Goal: Communication & Community: Answer question/provide support

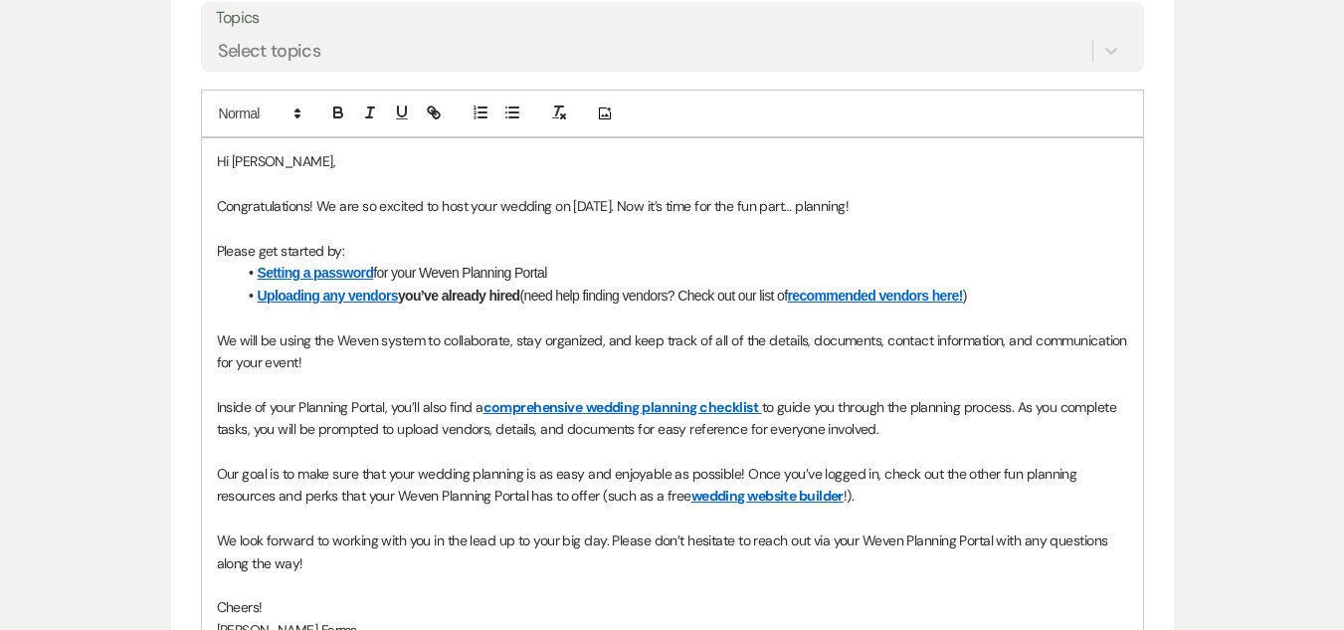
scroll to position [272, 0]
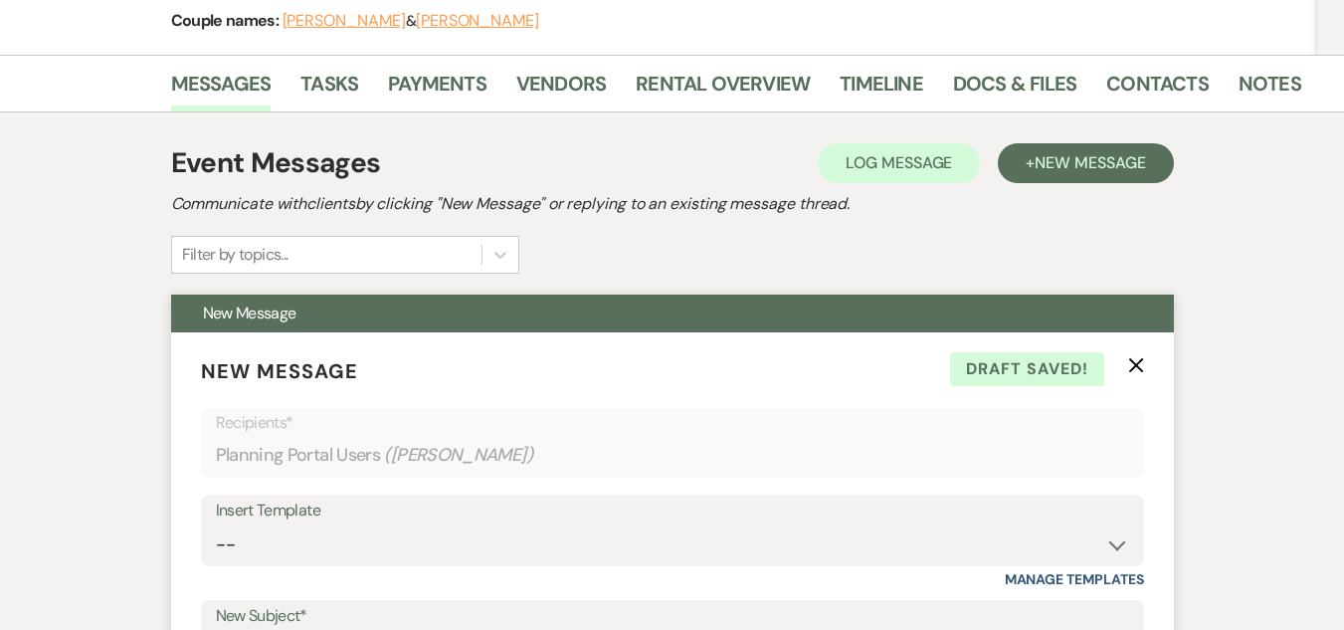
click at [1142, 360] on use "button" at bounding box center [1135, 365] width 15 height 15
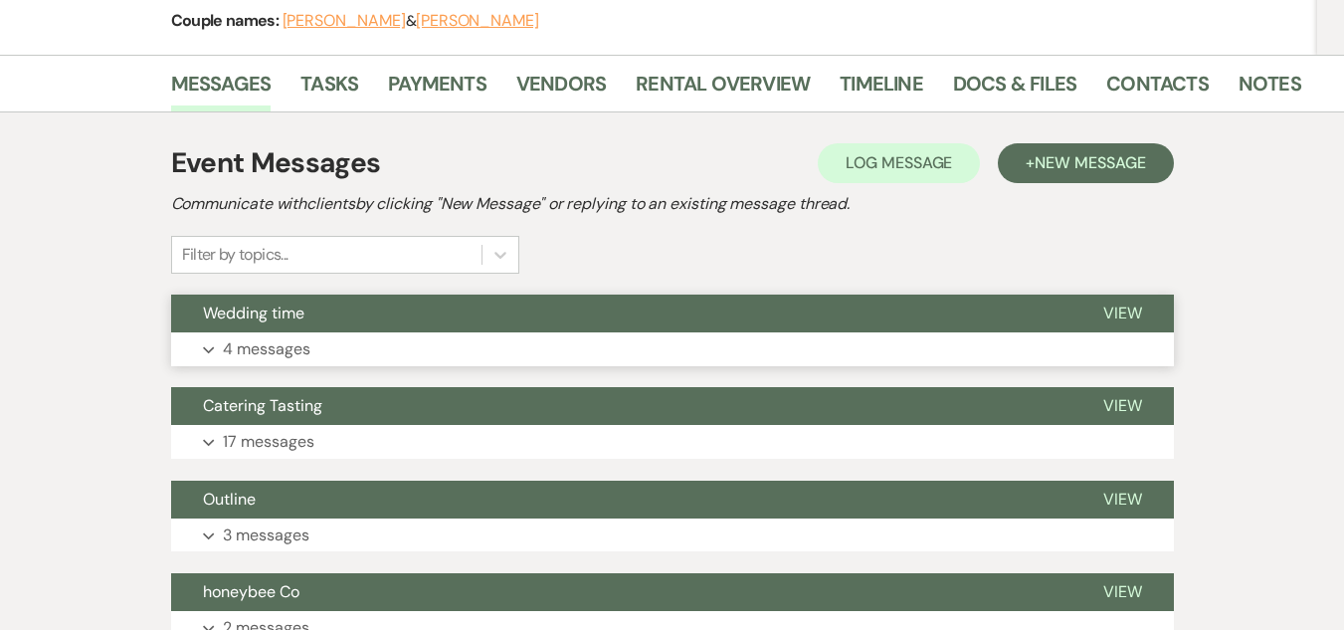
click at [1007, 345] on button "Expand 4 messages" at bounding box center [672, 349] width 1002 height 34
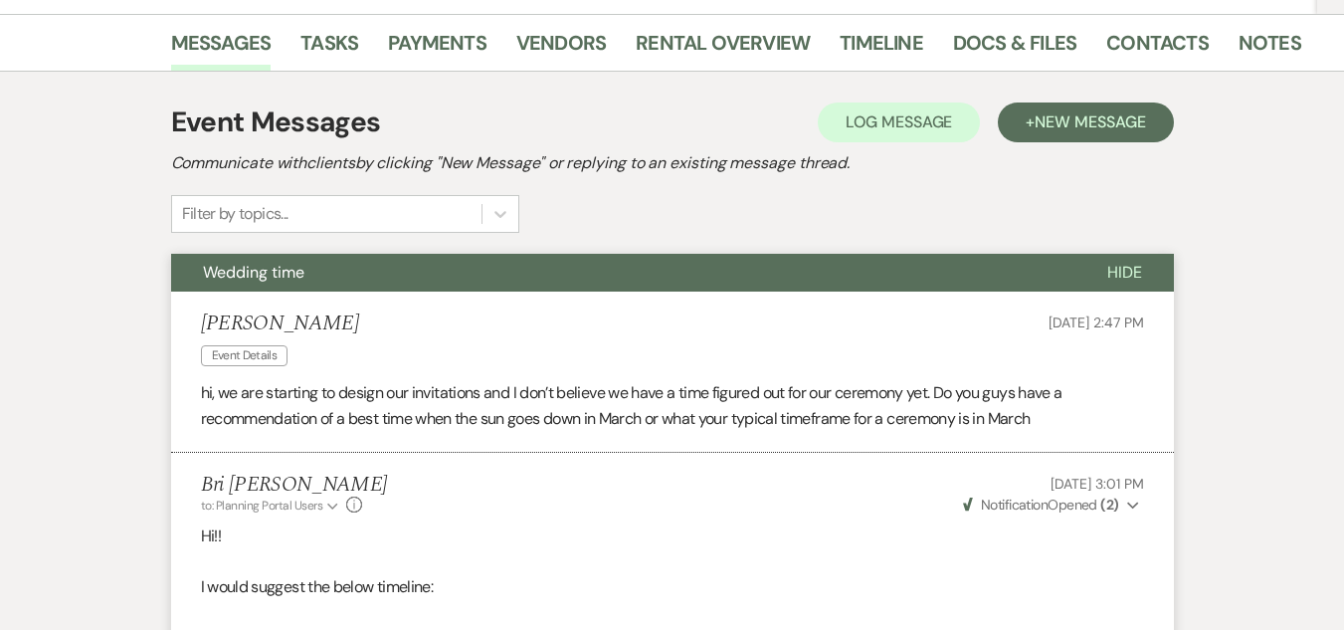
scroll to position [0, 0]
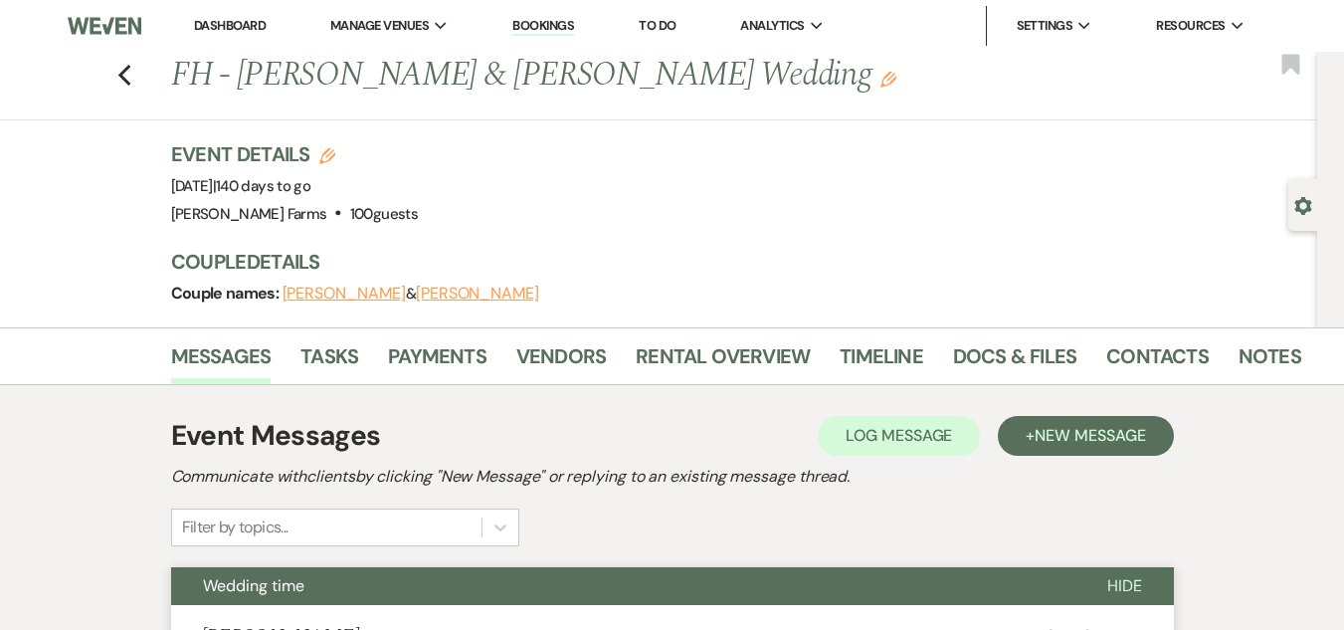
click at [238, 22] on link "Dashboard" at bounding box center [230, 25] width 72 height 17
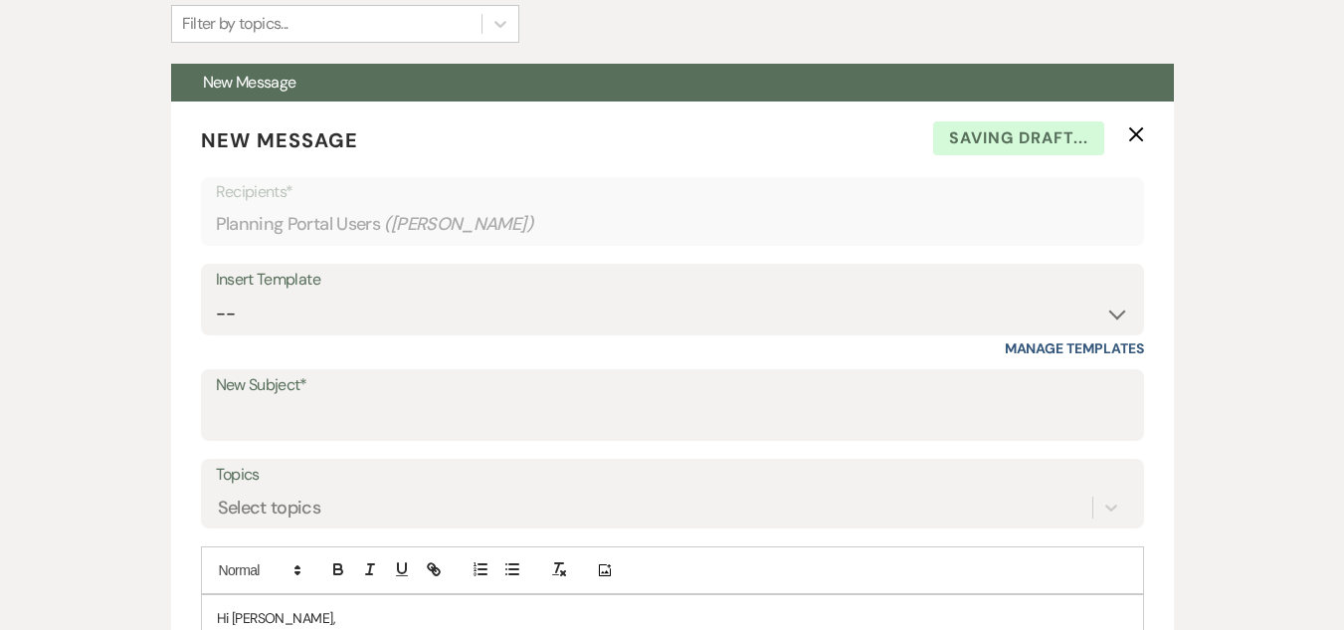
scroll to position [475, 0]
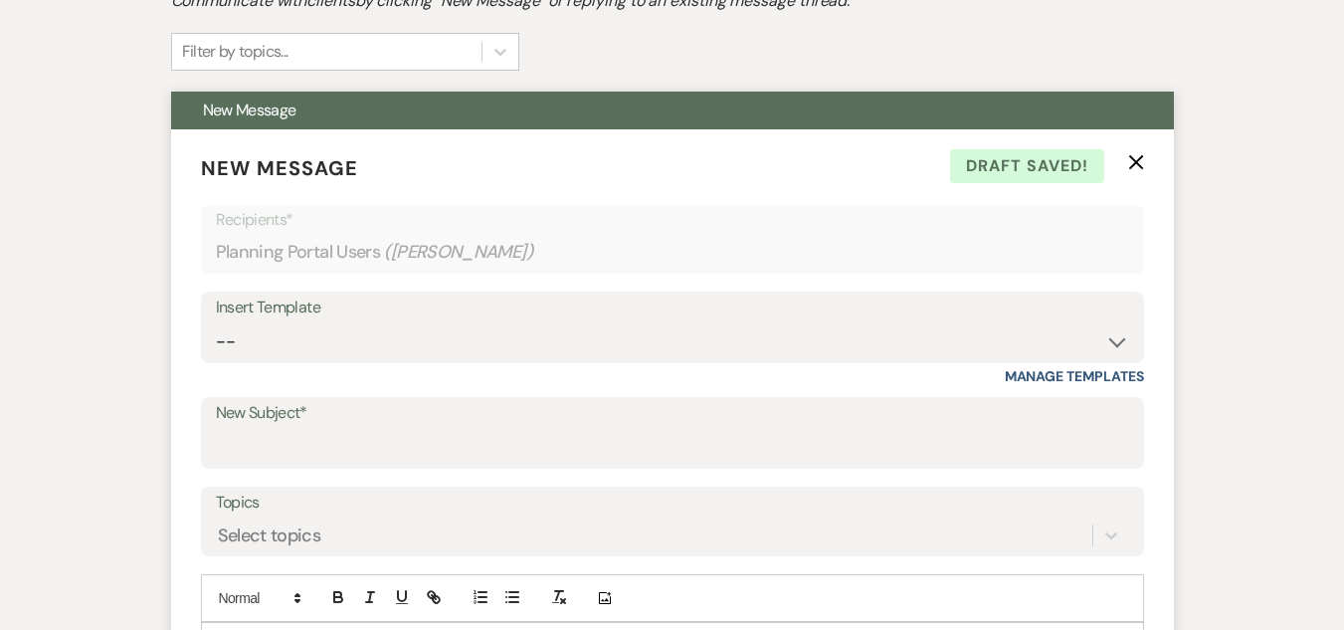
click at [1126, 166] on p "New Message X Draft saved!" at bounding box center [672, 168] width 943 height 30
click at [1136, 166] on icon "X" at bounding box center [1136, 162] width 16 height 16
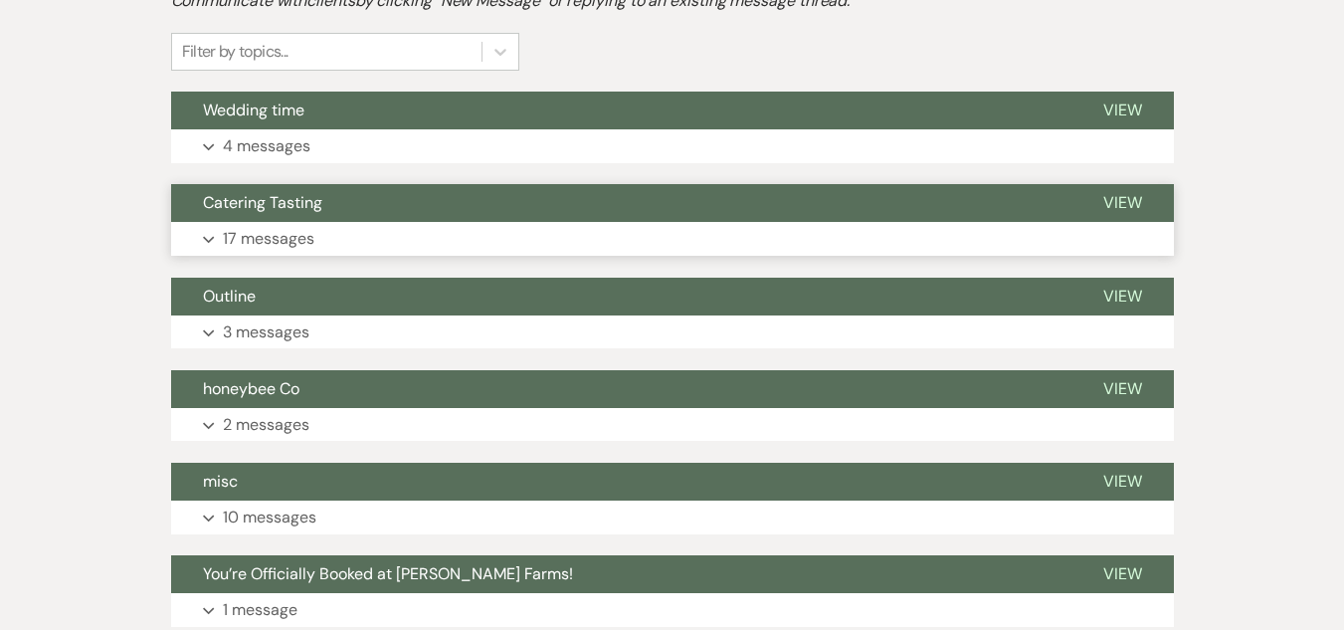
click at [821, 210] on button "Catering Tasting" at bounding box center [621, 203] width 900 height 38
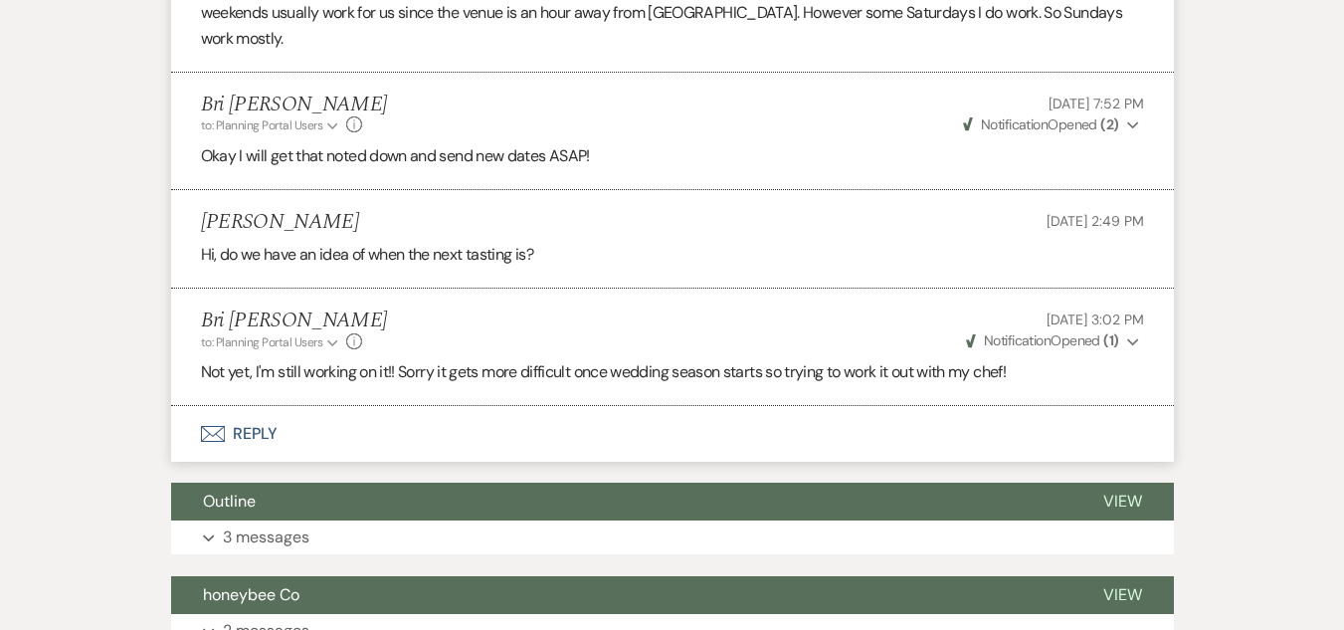
scroll to position [3011, 0]
